Goal: Share content

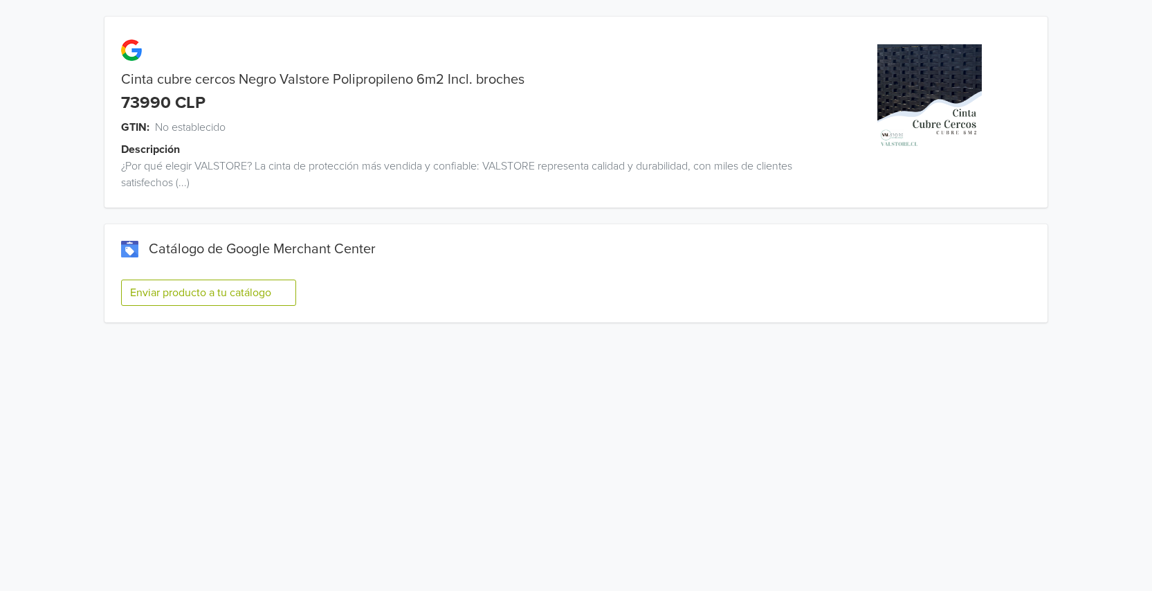
click at [185, 297] on button "Enviar producto a tu catálogo" at bounding box center [208, 293] width 175 height 26
